Goal: Browse casually

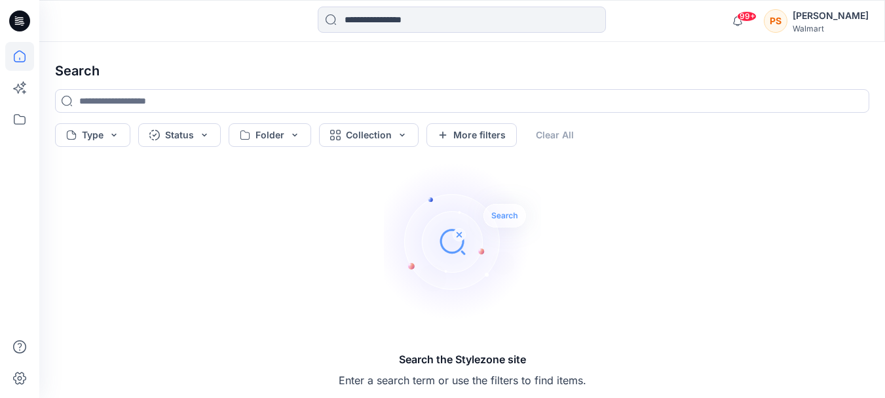
click at [12, 69] on icon at bounding box center [19, 56] width 29 height 29
click at [20, 54] on icon at bounding box center [19, 56] width 29 height 29
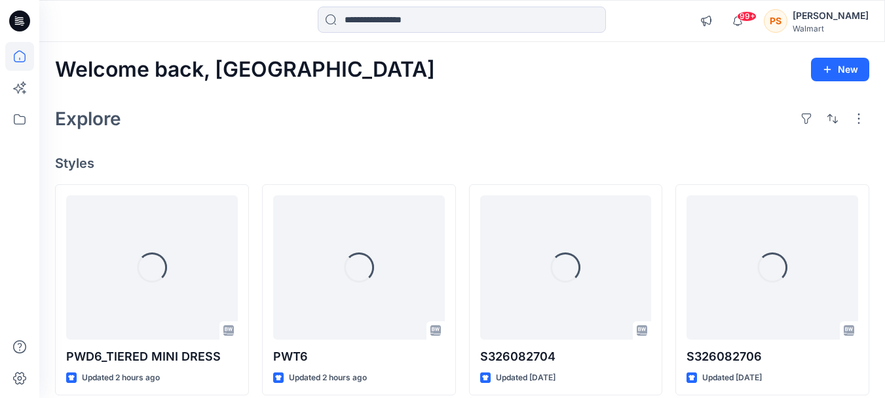
click at [30, 64] on icon at bounding box center [19, 56] width 29 height 29
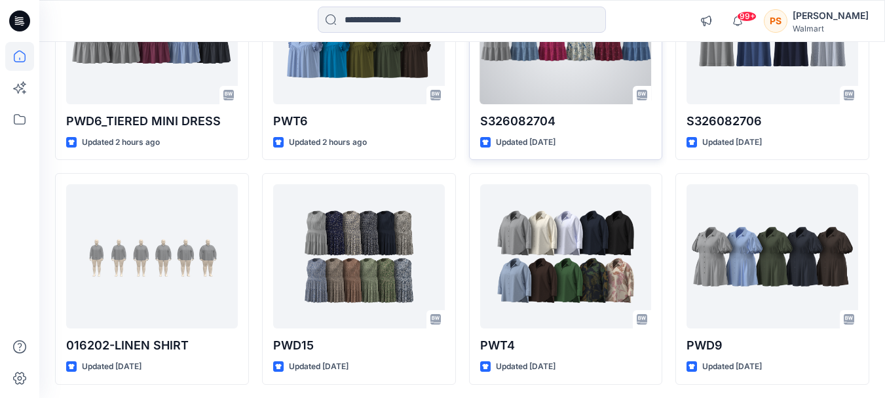
scroll to position [170, 0]
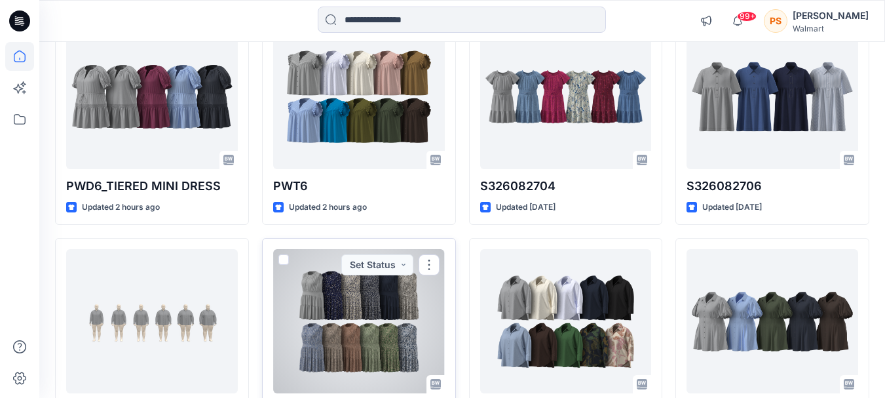
click at [413, 307] on div at bounding box center [359, 321] width 172 height 144
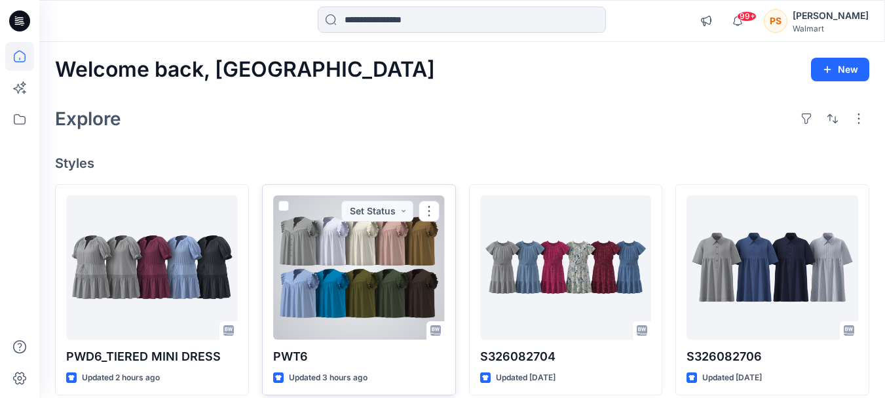
click at [383, 246] on div at bounding box center [359, 267] width 172 height 144
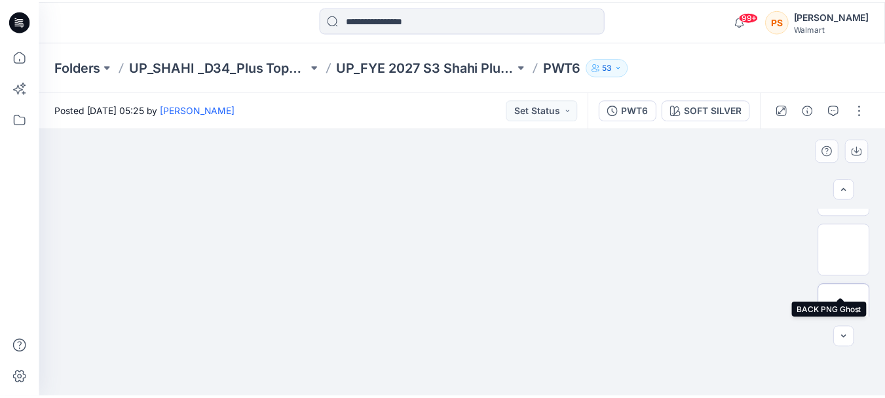
scroll to position [185, 0]
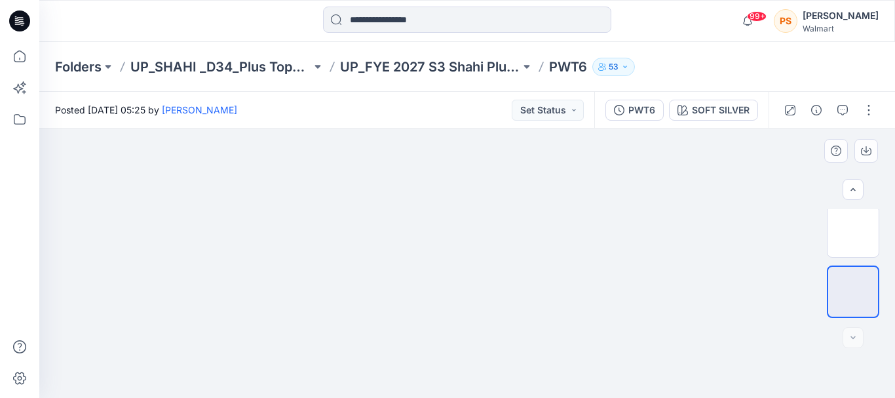
click at [858, 318] on div at bounding box center [467, 262] width 856 height 269
click at [853, 292] on img at bounding box center [853, 292] width 0 height 0
click at [854, 303] on img at bounding box center [853, 292] width 50 height 28
click at [634, 244] on img at bounding box center [467, 262] width 449 height 269
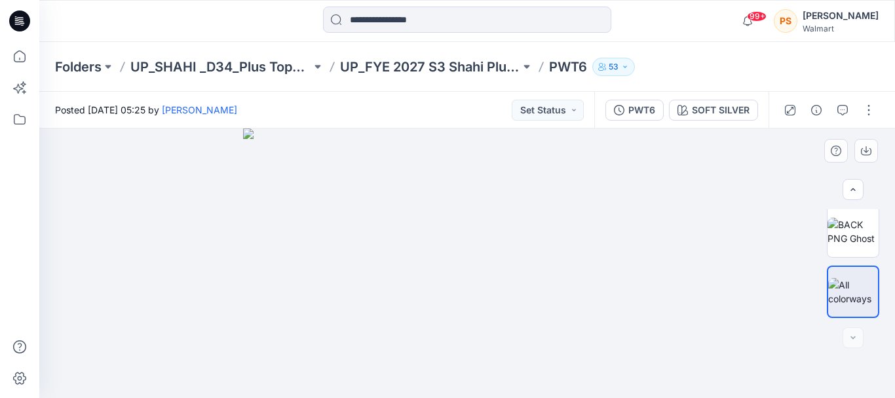
click at [634, 243] on img at bounding box center [467, 262] width 449 height 269
click at [697, 105] on div "SOFT SILVER" at bounding box center [721, 110] width 58 height 14
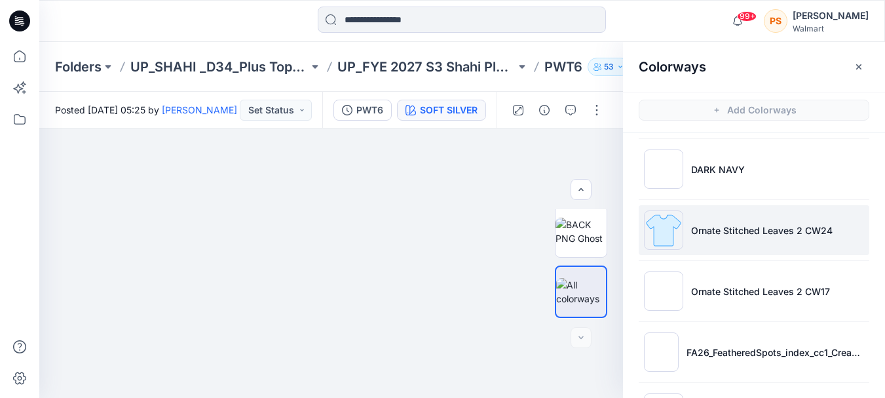
scroll to position [590, 0]
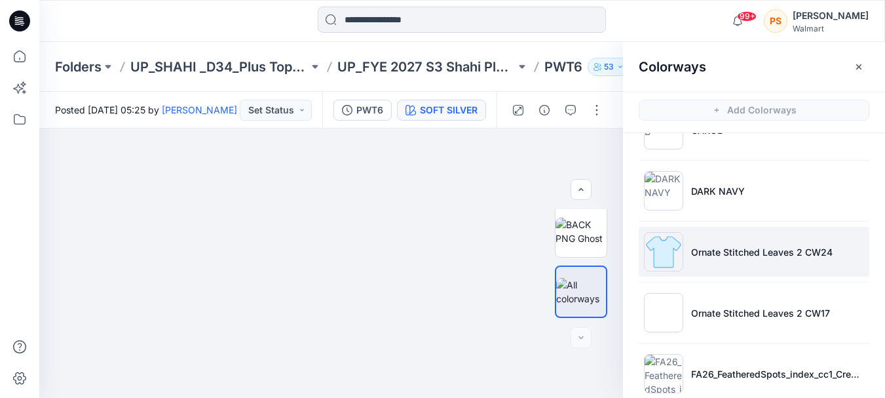
click at [683, 231] on li "Ornate Stitched Leaves 2 CW24" at bounding box center [754, 252] width 231 height 50
click at [653, 261] on img at bounding box center [663, 251] width 39 height 39
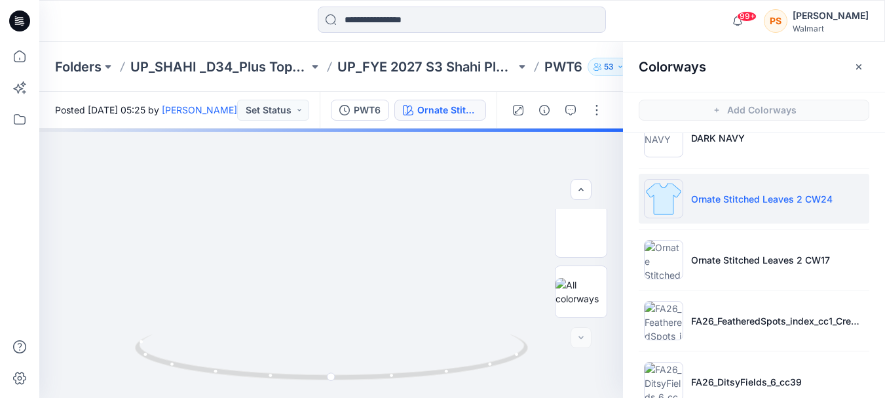
scroll to position [643, 0]
click at [761, 196] on p "Ornate Stitched Leaves 2 CW24" at bounding box center [762, 198] width 142 height 14
click at [683, 195] on li "Ornate Stitched Leaves 2 CW24" at bounding box center [754, 198] width 231 height 50
click at [651, 195] on img at bounding box center [663, 197] width 39 height 39
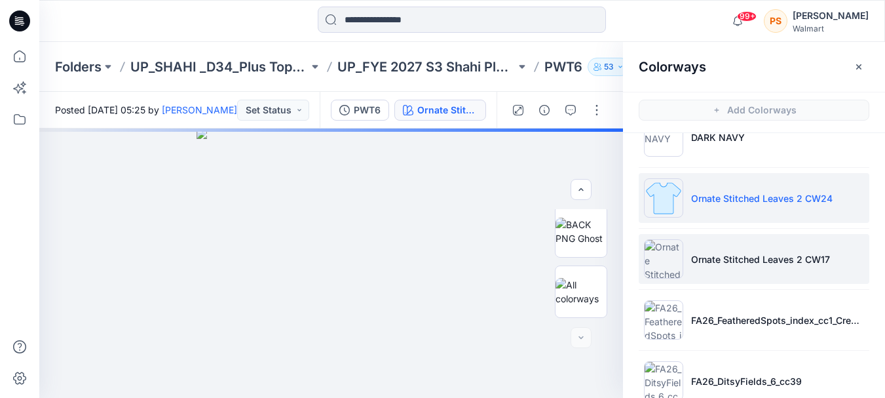
click at [664, 265] on img at bounding box center [663, 258] width 39 height 39
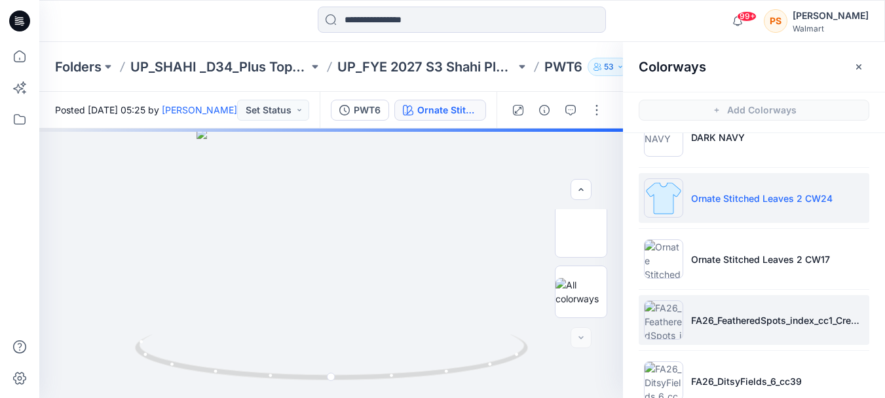
click at [666, 309] on img at bounding box center [663, 319] width 39 height 39
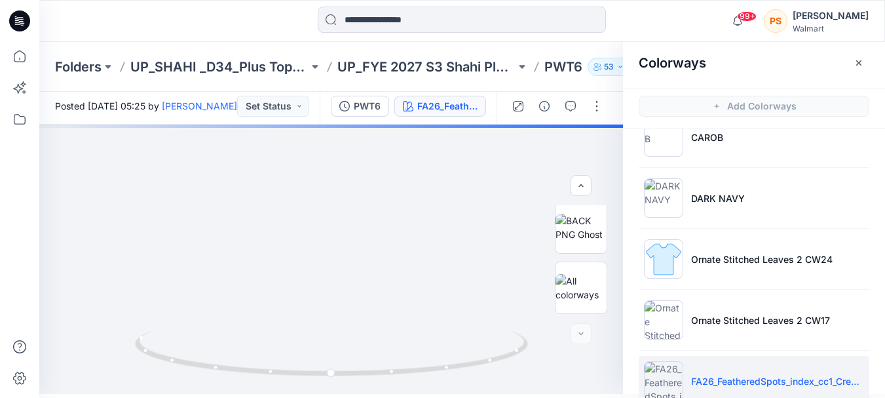
scroll to position [578, 0]
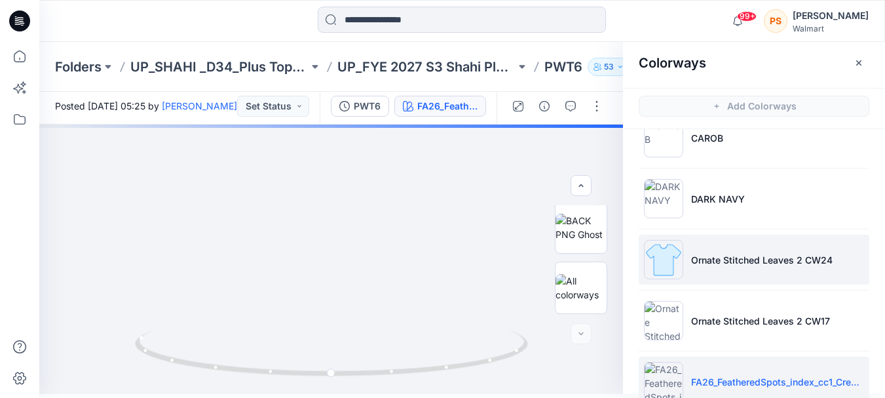
click at [723, 247] on li "Ornate Stitched Leaves 2 CW24" at bounding box center [754, 260] width 231 height 50
click at [724, 252] on li "Ornate Stitched Leaves 2 CW24" at bounding box center [754, 260] width 231 height 50
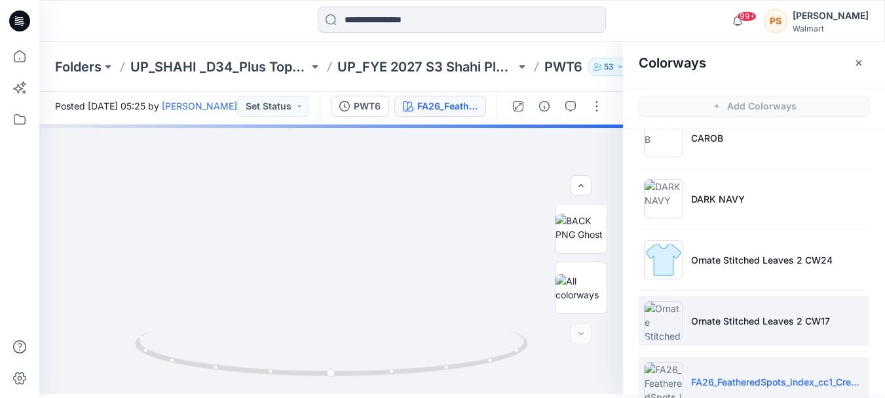
click at [730, 316] on p "Ornate Stitched Leaves 2 CW17" at bounding box center [760, 321] width 139 height 14
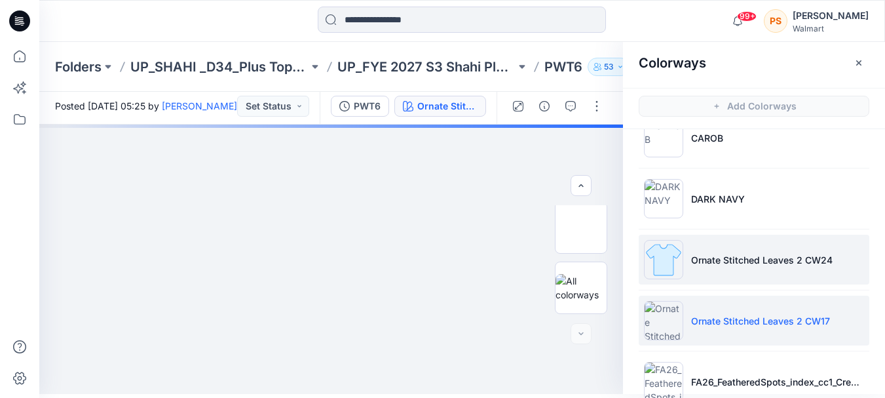
click at [723, 257] on p "Ornate Stitched Leaves 2 CW24" at bounding box center [762, 260] width 142 height 14
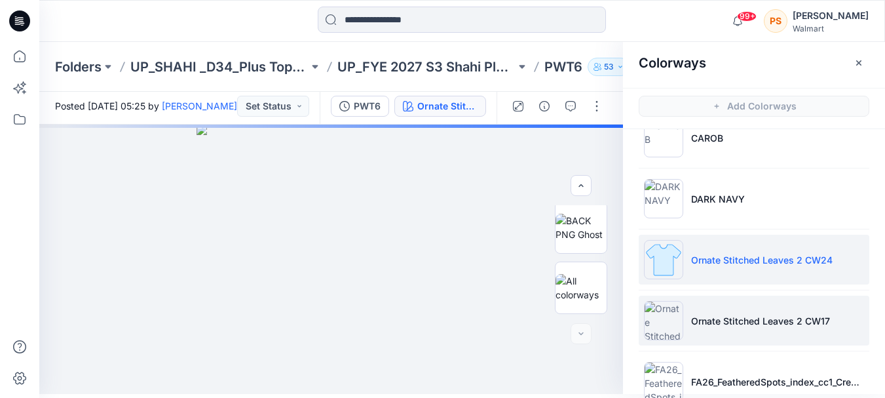
click at [743, 318] on p "Ornate Stitched Leaves 2 CW17" at bounding box center [760, 321] width 139 height 14
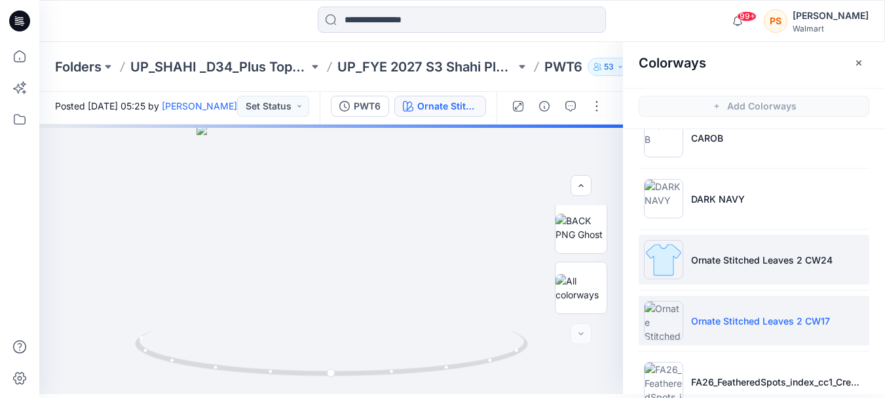
click at [729, 263] on p "Ornate Stitched Leaves 2 CW24" at bounding box center [762, 260] width 142 height 14
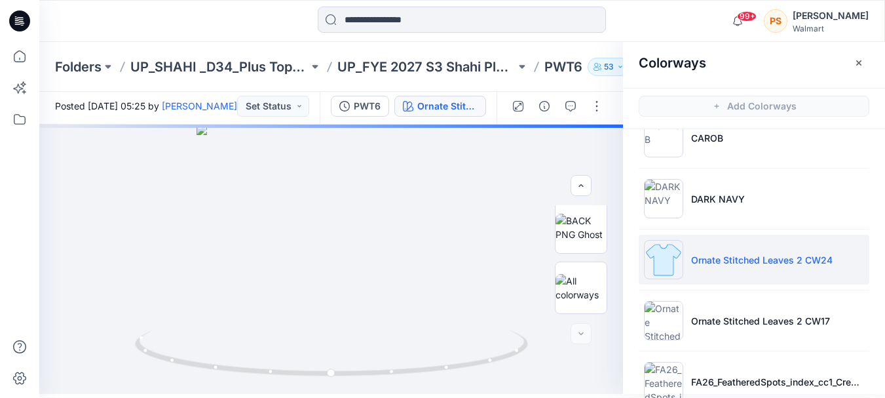
click at [761, 257] on p "Ornate Stitched Leaves 2 CW24" at bounding box center [762, 260] width 142 height 14
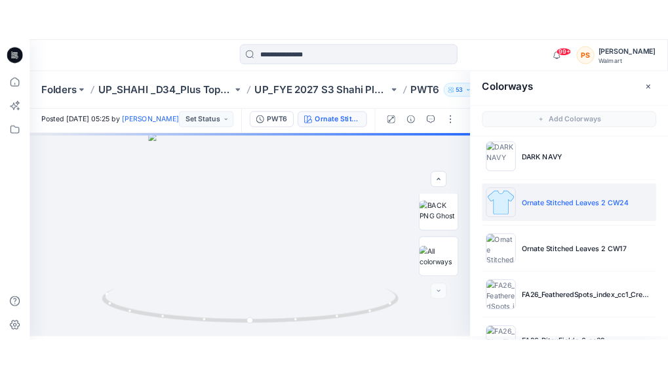
scroll to position [643, 0]
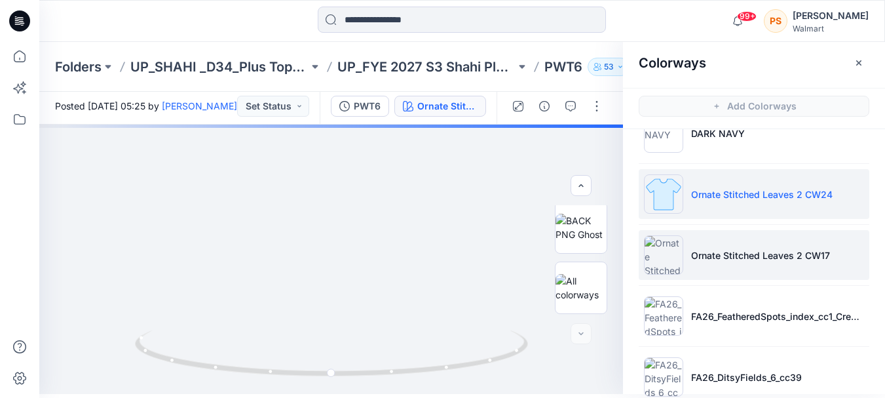
click at [695, 252] on p "Ornate Stitched Leaves 2 CW17" at bounding box center [760, 255] width 139 height 14
click at [697, 198] on p "Ornate Stitched Leaves 2 CW24" at bounding box center [762, 194] width 142 height 14
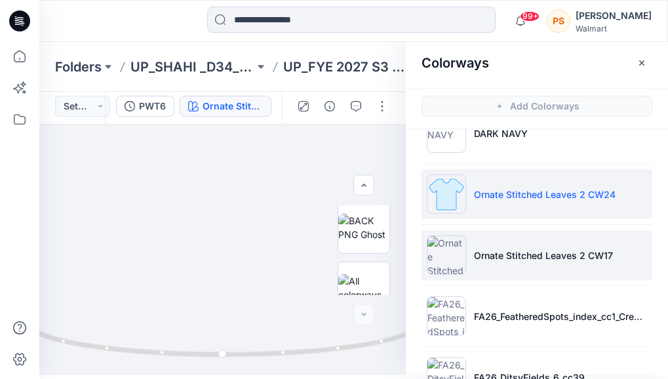
click at [482, 255] on p "Ornate Stitched Leaves 2 CW17" at bounding box center [543, 255] width 139 height 14
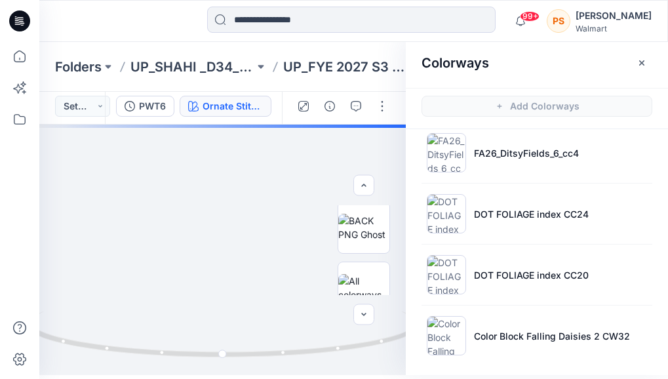
scroll to position [1055, 0]
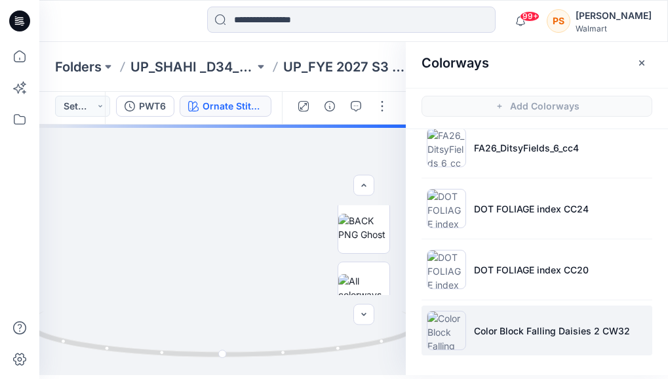
click at [474, 325] on p "Color Block Falling Daisies 2 CW32" at bounding box center [552, 331] width 156 height 14
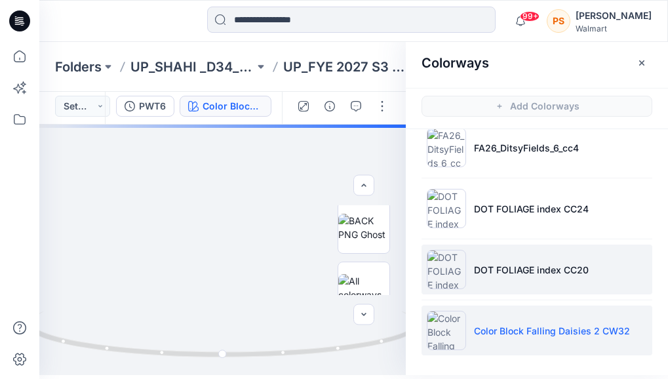
click at [489, 263] on p "DOT FOLIAGE index CC20" at bounding box center [531, 270] width 115 height 14
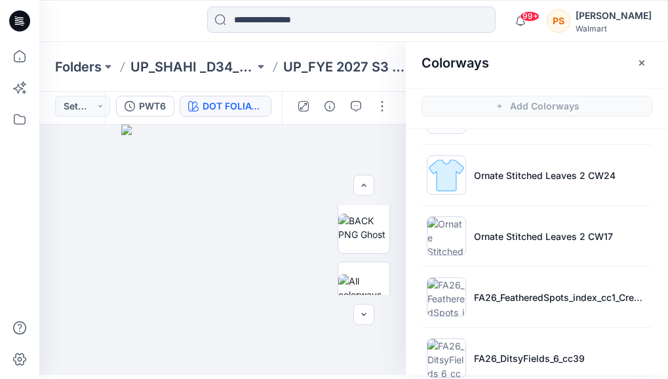
scroll to position [728, 0]
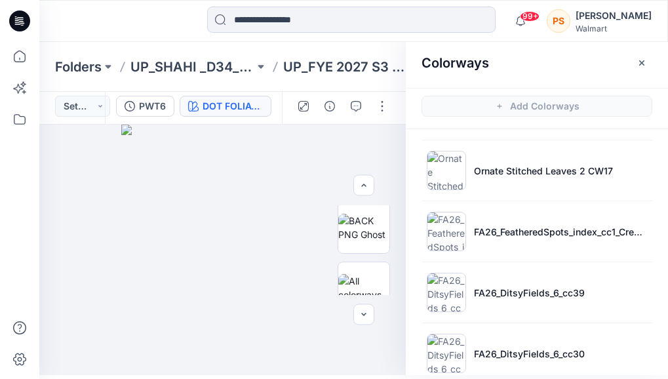
click at [498, 196] on ul "SOFT SILVER VIVID WHITE WINTER WHITE PINK BLUSH MUSTARD SPICE POLISHED BLUE DRE…" at bounding box center [537, 48] width 262 height 1295
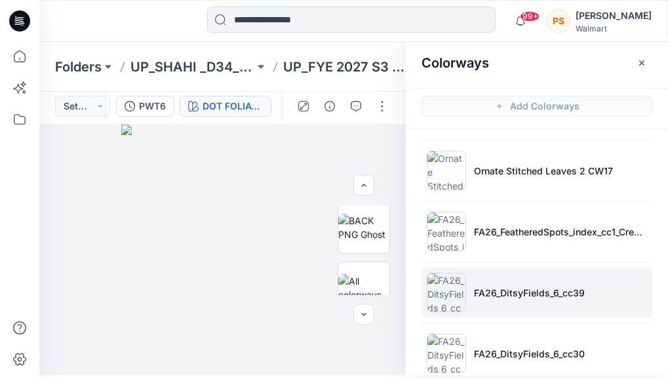
click at [486, 296] on p "FA26_DitsyFields_6_cc39" at bounding box center [529, 293] width 111 height 14
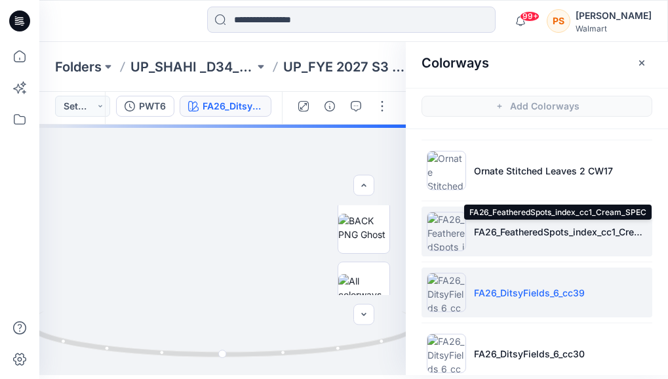
click at [477, 229] on p "FA26_FeatheredSpots_index_cc1_Cream_SPEC" at bounding box center [560, 232] width 173 height 14
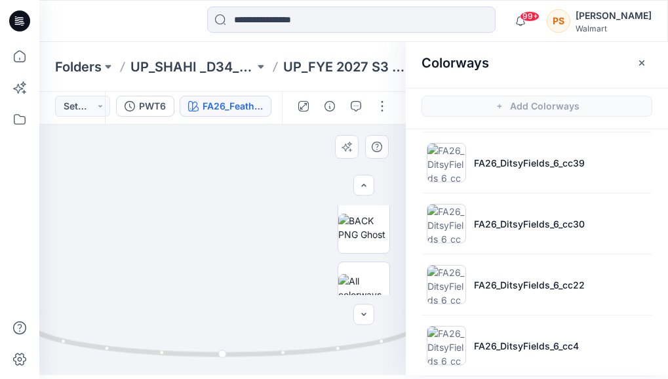
scroll to position [859, 0]
